Goal: Information Seeking & Learning: Learn about a topic

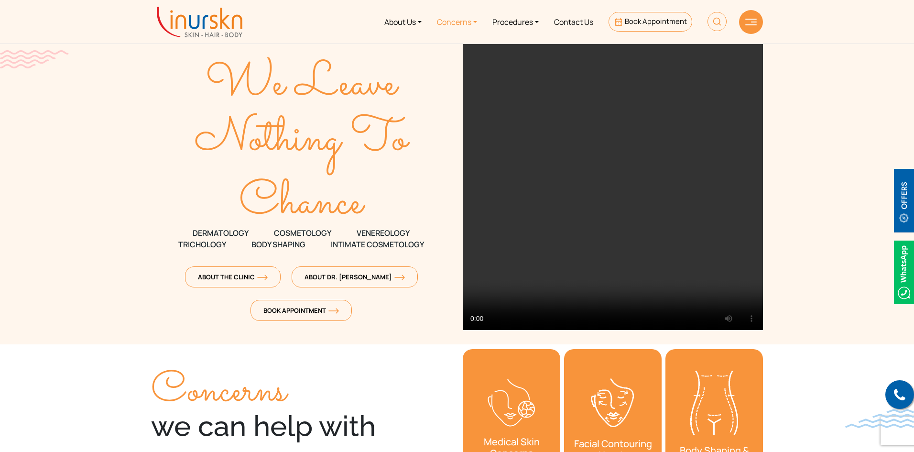
click at [449, 23] on link "Concerns" at bounding box center [456, 22] width 55 height 36
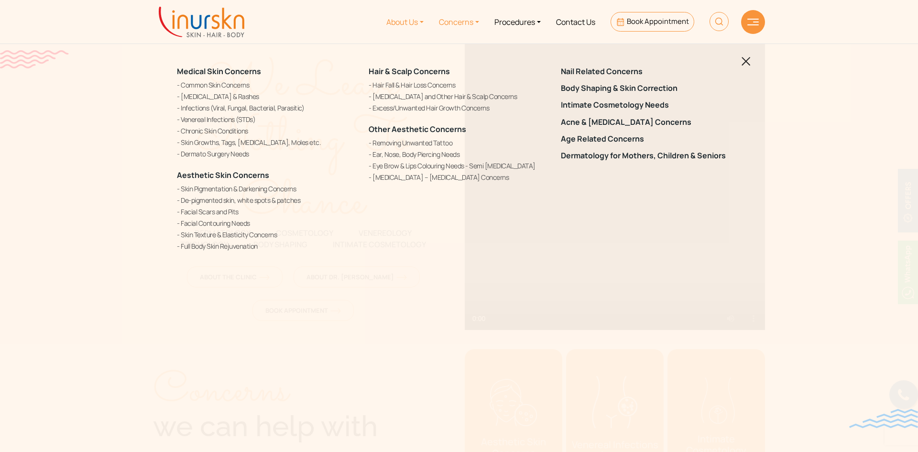
click at [414, 21] on link "About Us" at bounding box center [405, 22] width 53 height 36
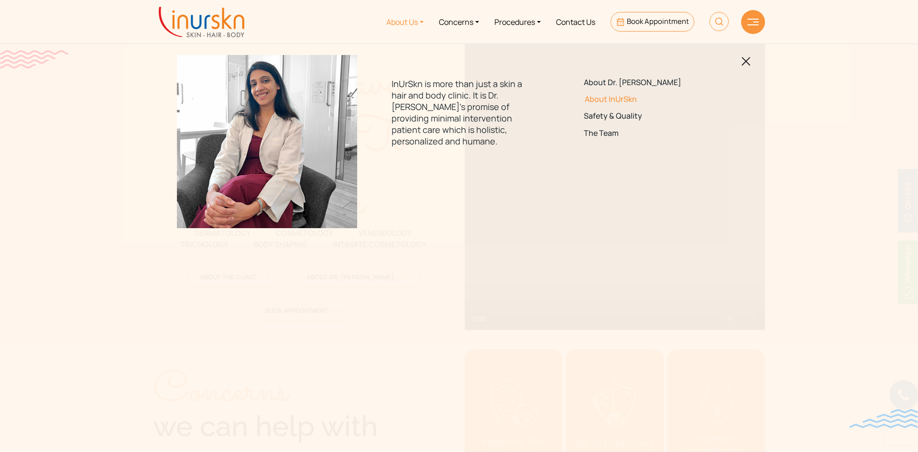
click at [601, 98] on link "About InUrSkn" at bounding box center [651, 99] width 134 height 9
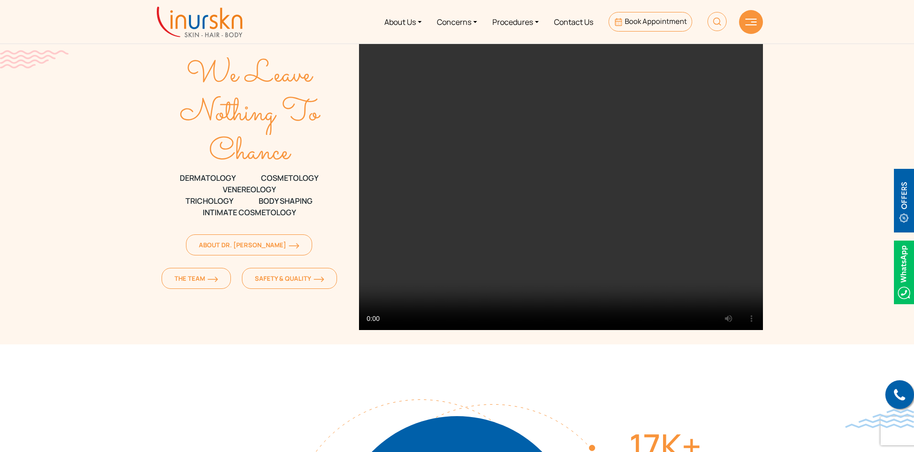
click at [714, 16] on img at bounding box center [717, 21] width 19 height 19
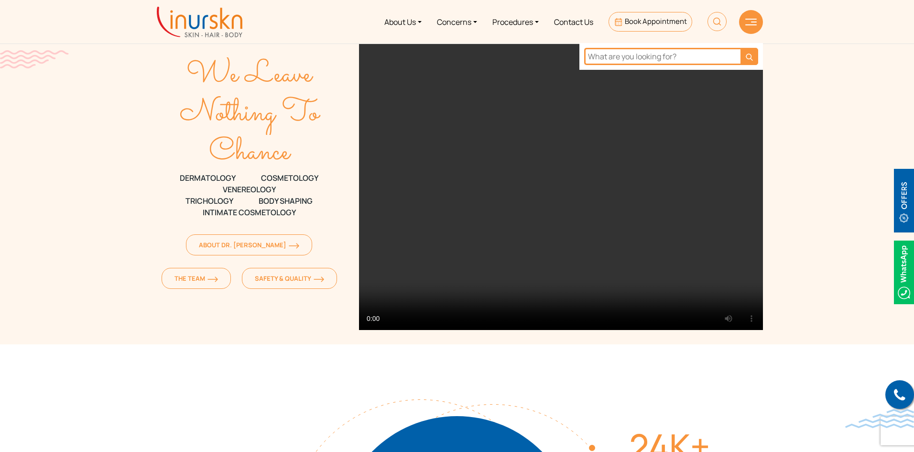
click at [641, 49] on input "text" at bounding box center [662, 56] width 156 height 17
type input "blog"
click at [745, 61] on button "submit" at bounding box center [749, 56] width 17 height 17
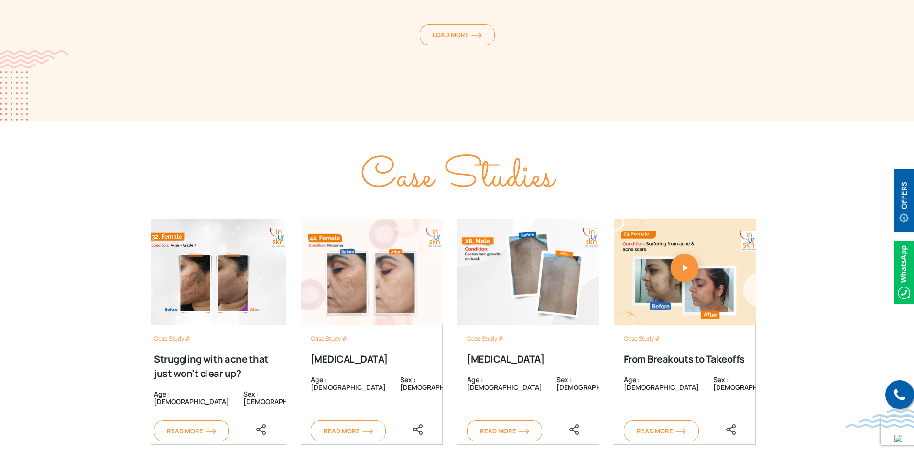
scroll to position [1721, 0]
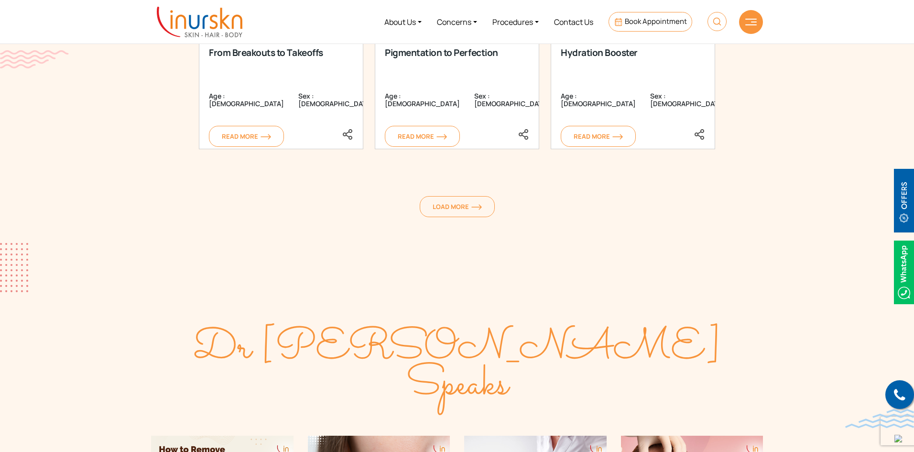
scroll to position [1434, 0]
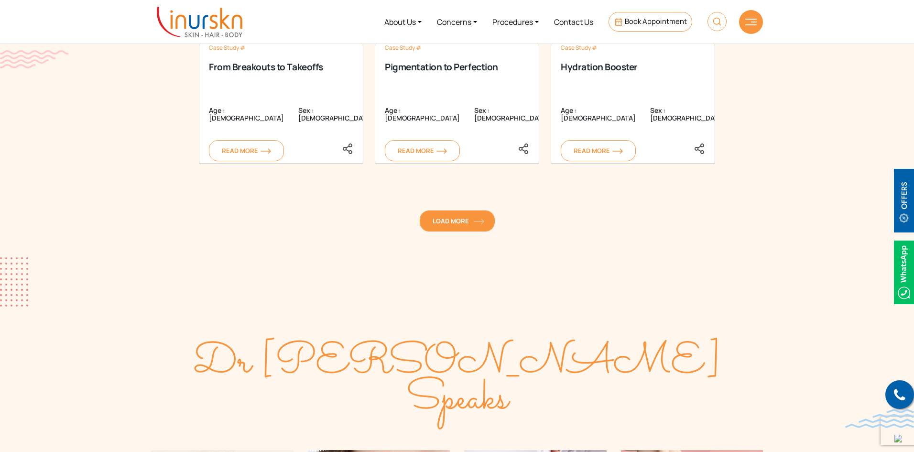
click at [451, 221] on span "Load More" at bounding box center [457, 221] width 49 height 9
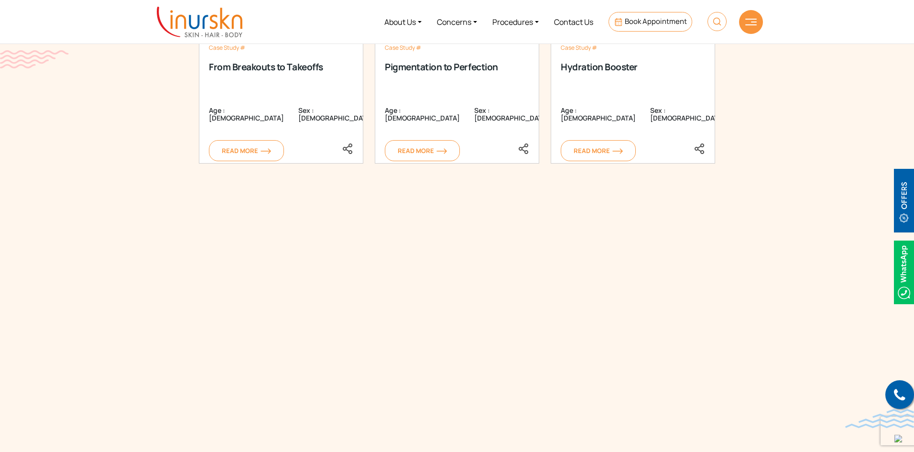
click at [451, 221] on div "Case Study #26 Infection on the scalp Age : 27 Sex : male Read More Case Study …" at bounding box center [457, 325] width 176 height 276
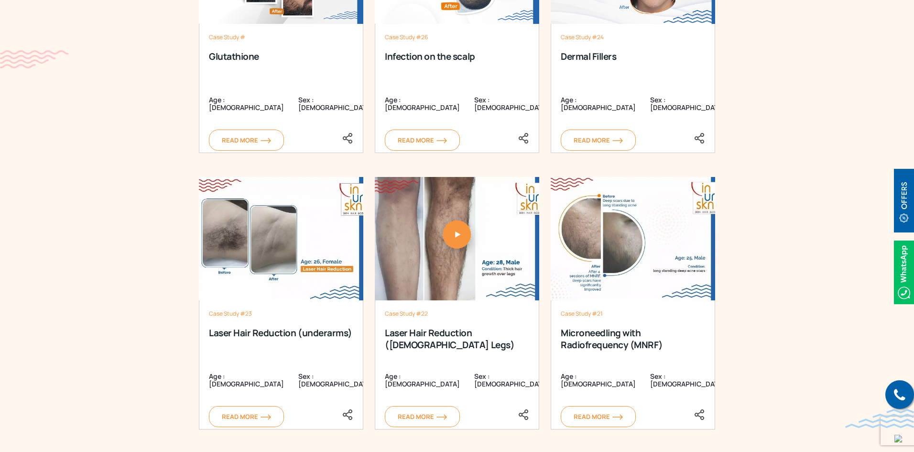
scroll to position [1864, 0]
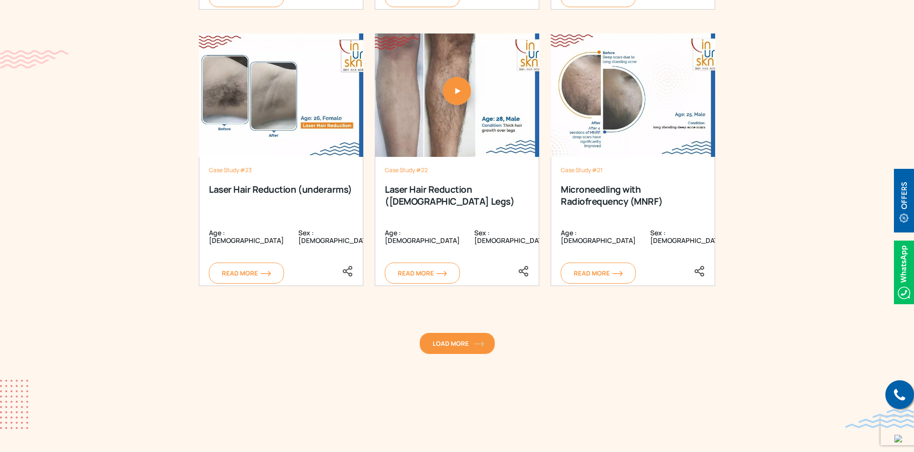
click at [436, 339] on span "Load More" at bounding box center [457, 343] width 49 height 9
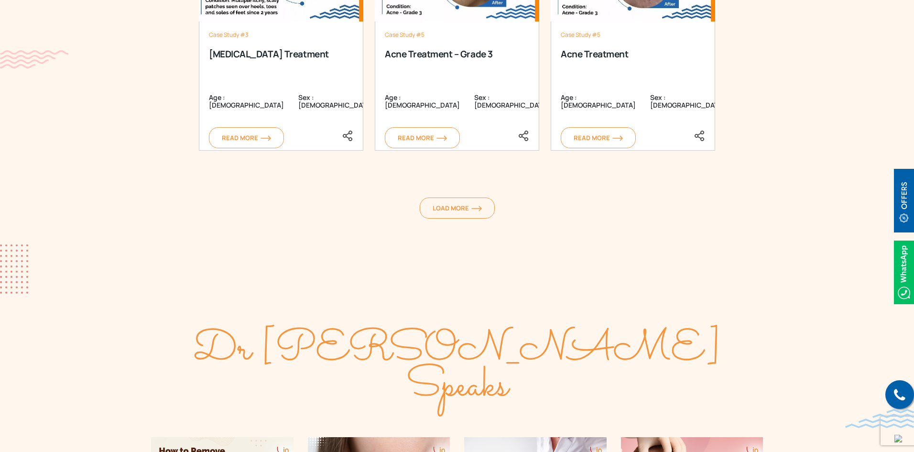
scroll to position [2581, 0]
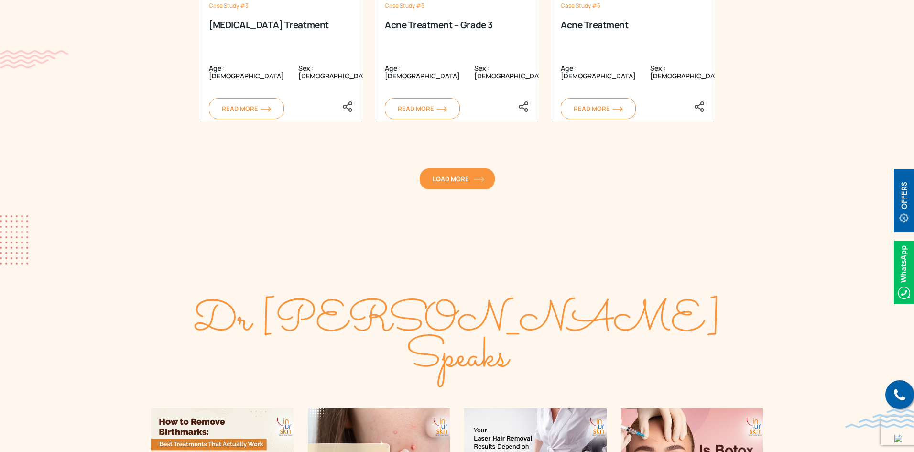
click at [459, 185] on link "Load More" at bounding box center [457, 178] width 75 height 21
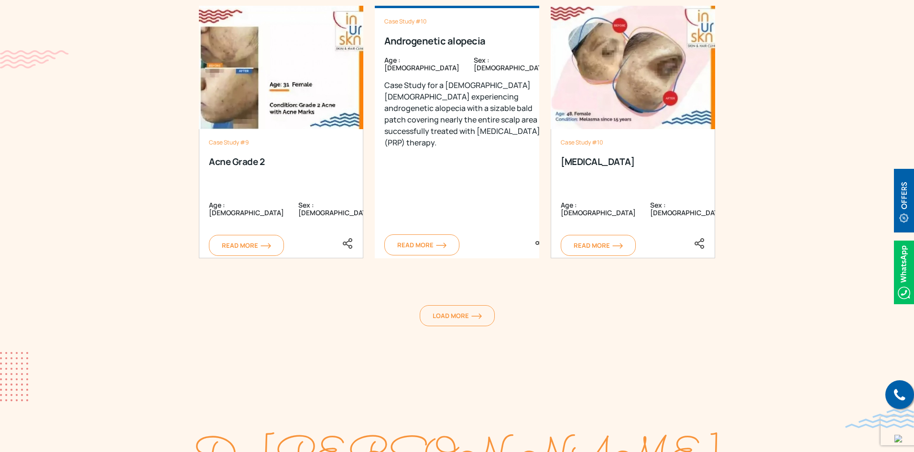
scroll to position [3012, 0]
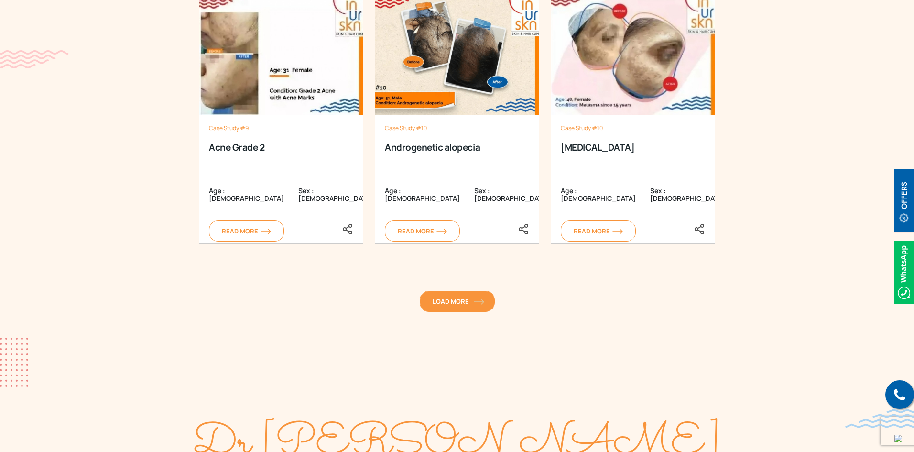
click at [453, 298] on span "Load More" at bounding box center [457, 301] width 49 height 9
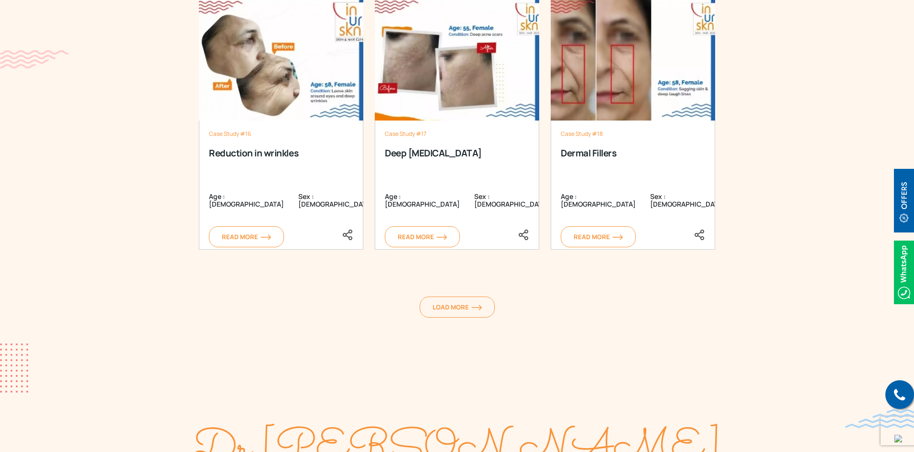
scroll to position [3585, 0]
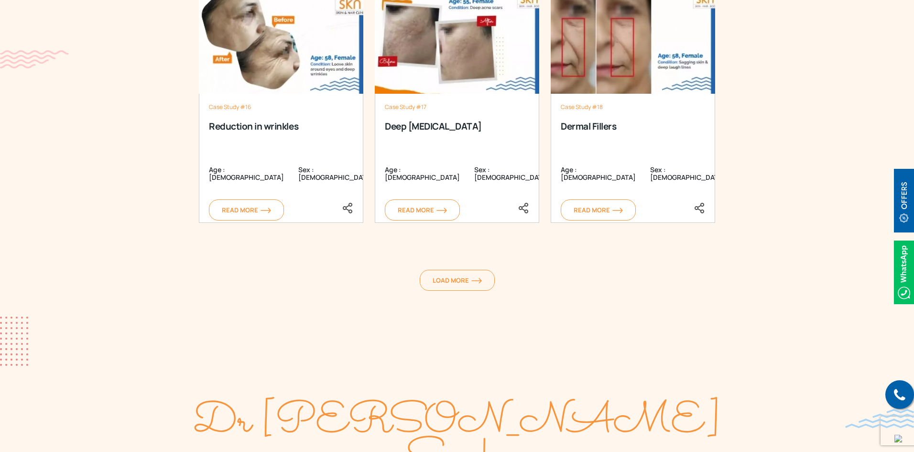
drag, startPoint x: 456, startPoint y: 275, endPoint x: 405, endPoint y: 282, distance: 50.7
click at [456, 275] on link "Load More" at bounding box center [457, 280] width 75 height 21
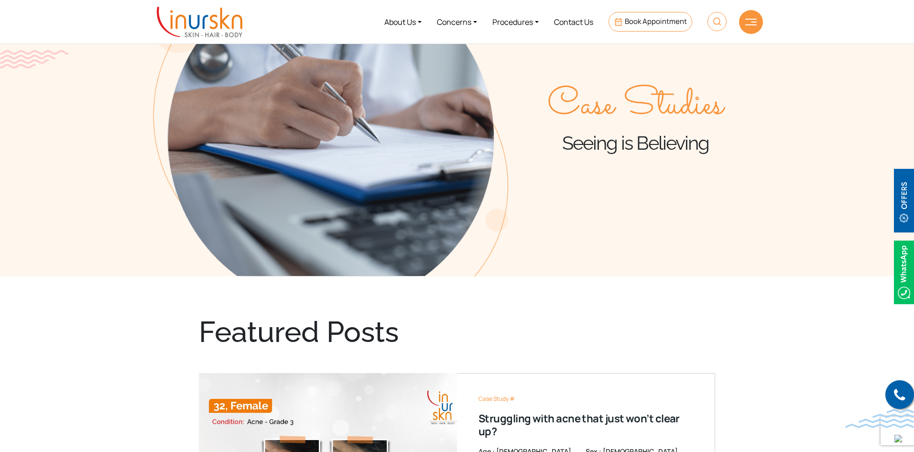
scroll to position [362, 0]
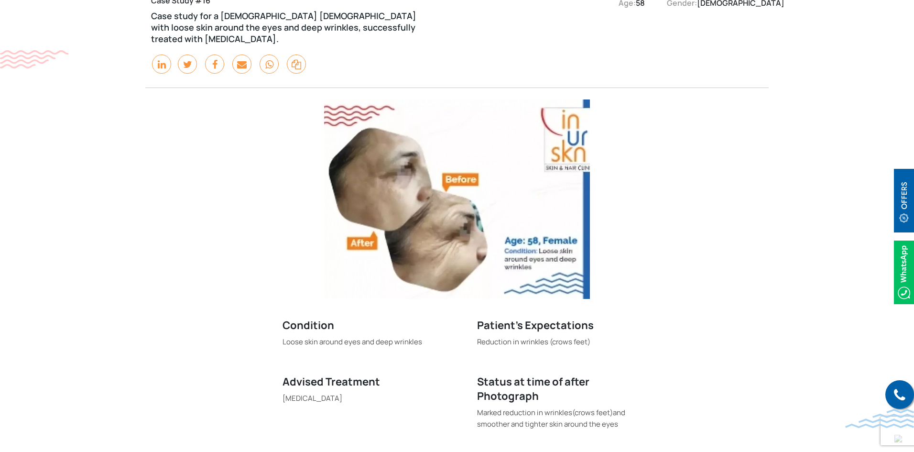
scroll to position [143, 0]
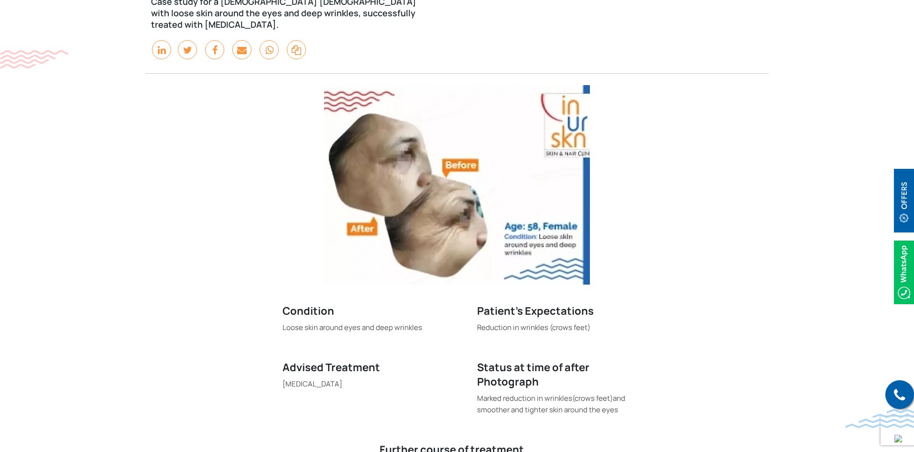
click at [436, 189] on img at bounding box center [457, 184] width 266 height 199
